Goal: Check status

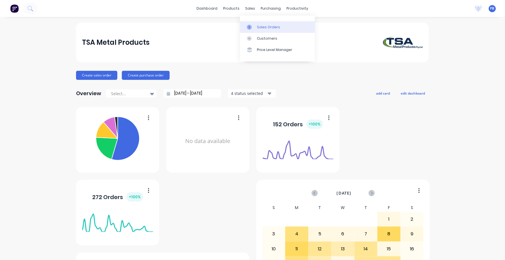
click at [262, 27] on div "Sales Orders" at bounding box center [268, 27] width 23 height 5
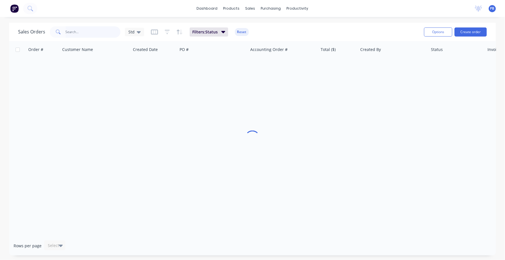
click at [67, 31] on input "text" at bounding box center [93, 31] width 55 height 11
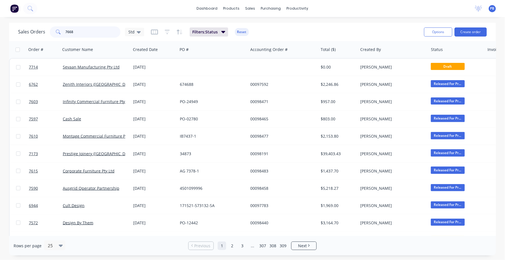
type input "7668"
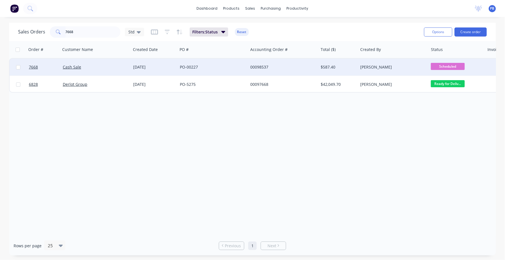
click at [265, 65] on div "00098537" at bounding box center [283, 67] width 70 height 17
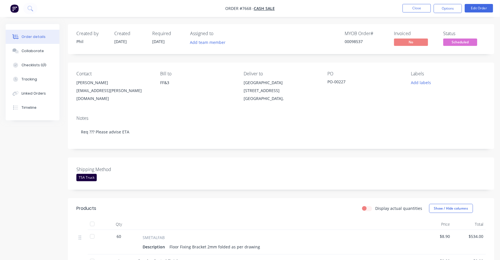
click at [459, 42] on span "Scheduled" at bounding box center [460, 41] width 34 height 7
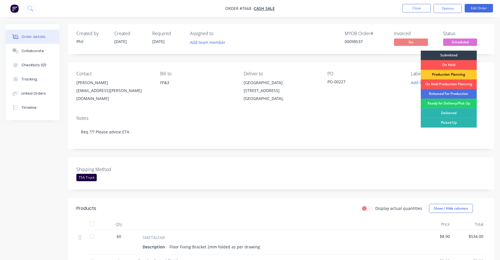
click at [447, 74] on div "Production Planning" at bounding box center [449, 75] width 56 height 10
